Goal: Information Seeking & Learning: Learn about a topic

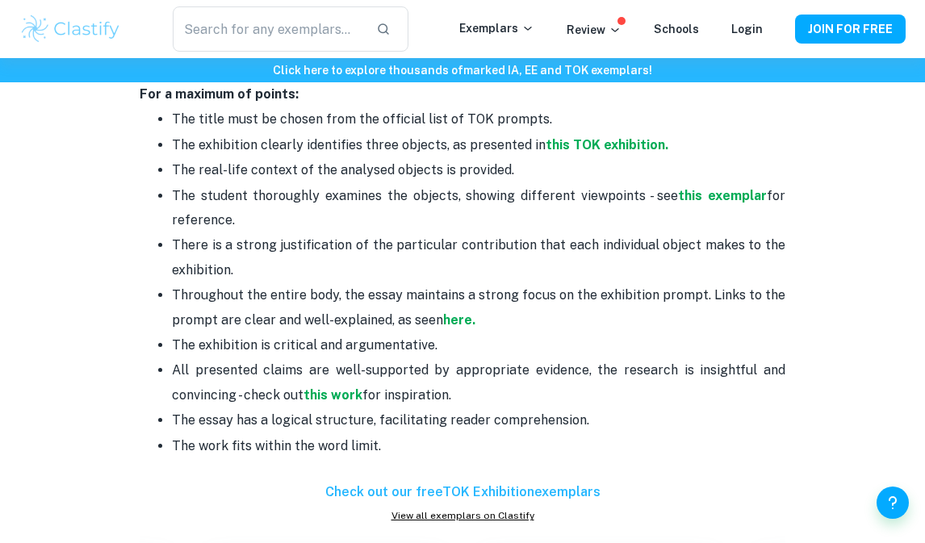
scroll to position [891, 0]
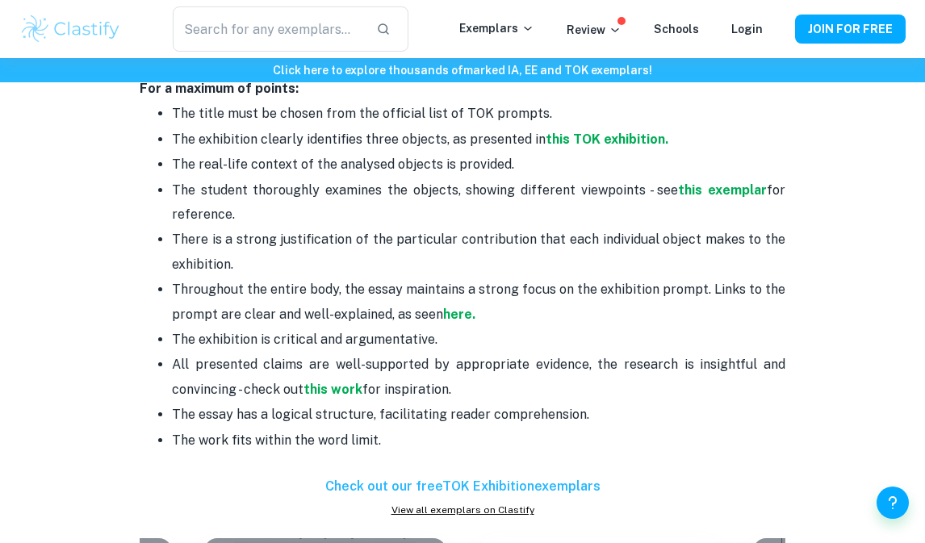
drag, startPoint x: 604, startPoint y: 412, endPoint x: 165, endPoint y: 152, distance: 510.5
click at [165, 152] on ul "The title must be chosen from the official list of TOK prompts. The exhibition …" at bounding box center [462, 289] width 645 height 376
copy ul "The real-life context of the analysed objects is provided. The student thorough…"
click at [274, 216] on p "The student thoroughly examines the objects, showing different viewpoints - see…" at bounding box center [478, 202] width 613 height 49
click at [450, 320] on strong "here." at bounding box center [459, 314] width 32 height 15
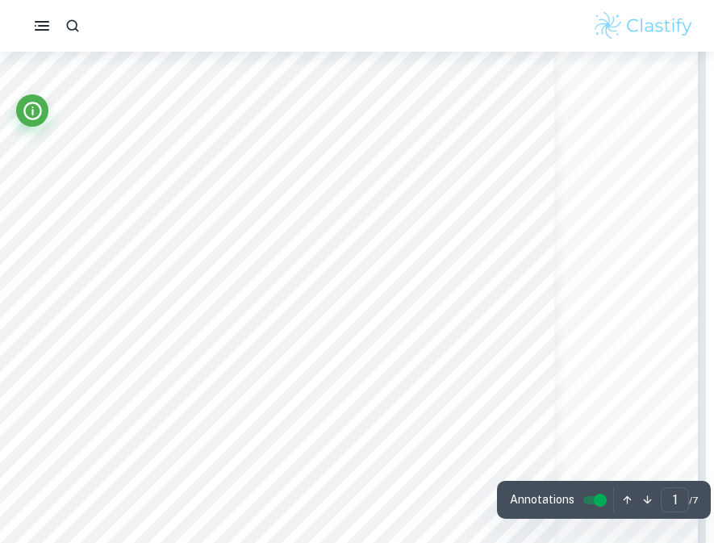
scroll to position [0, 8]
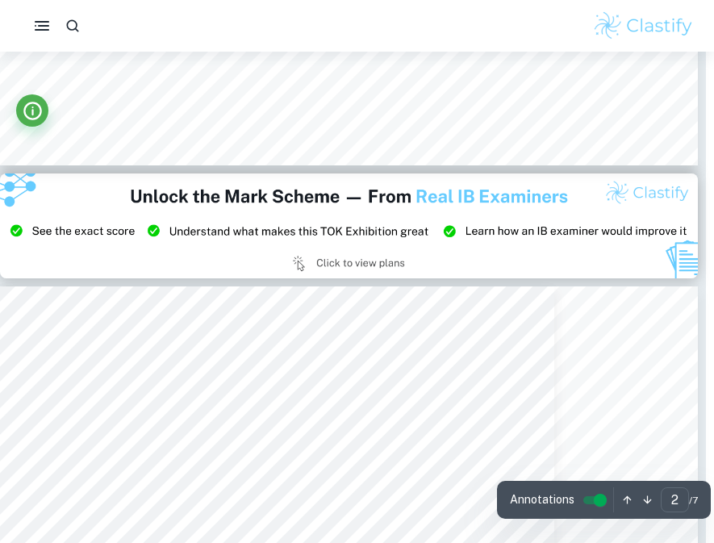
type input "3"
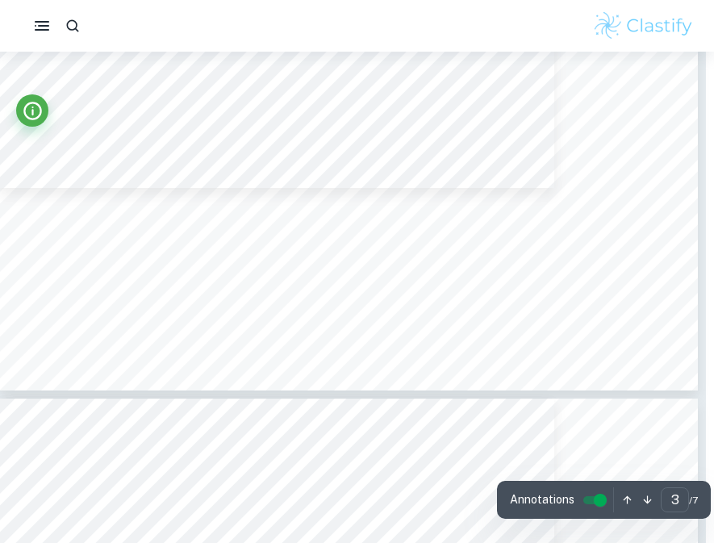
scroll to position [2872, 8]
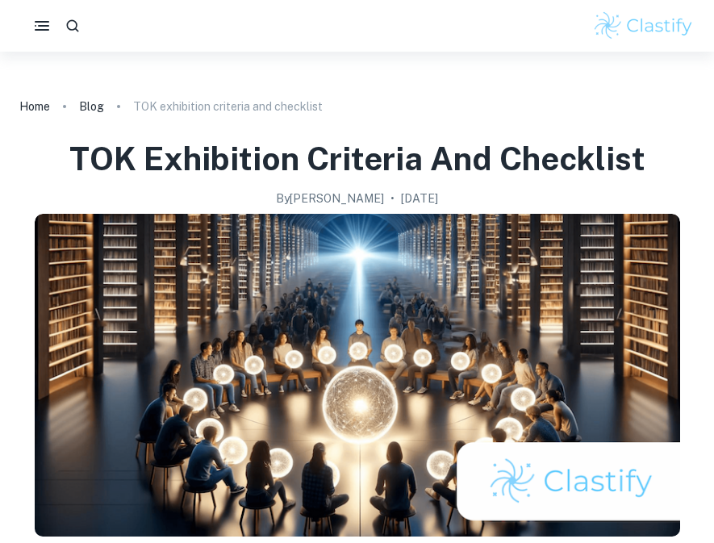
scroll to position [891, 0]
